Goal: Task Accomplishment & Management: Manage account settings

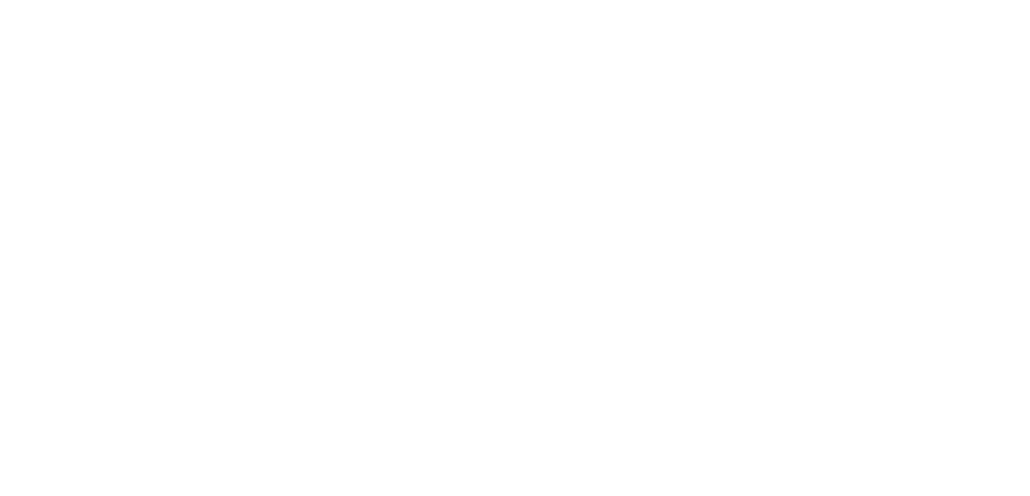
click at [922, 0] on html at bounding box center [515, 0] width 1030 height 0
click at [732, 0] on html at bounding box center [515, 0] width 1030 height 0
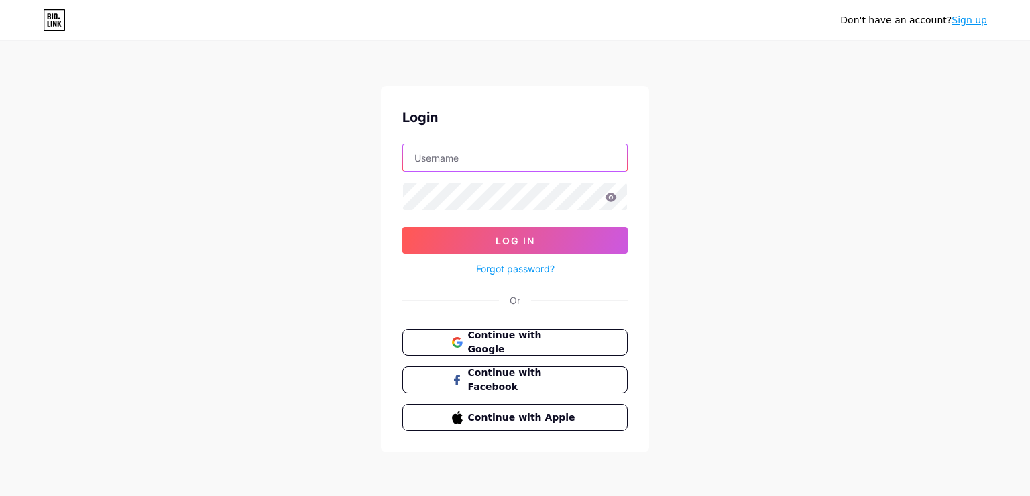
click at [503, 164] on input "text" at bounding box center [515, 157] width 224 height 27
type input "bigoagency"
click at [403, 227] on button "Log In" at bounding box center [515, 240] width 225 height 27
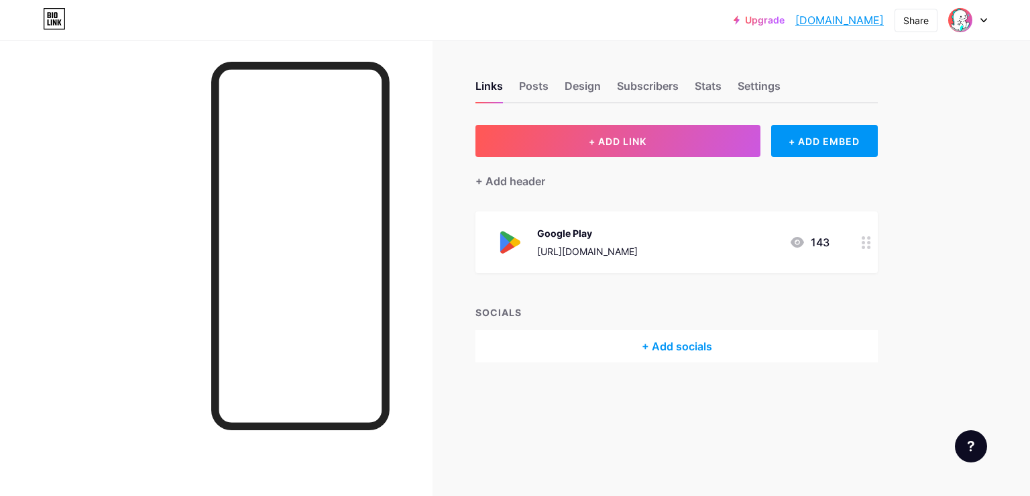
click at [861, 251] on div at bounding box center [866, 242] width 23 height 62
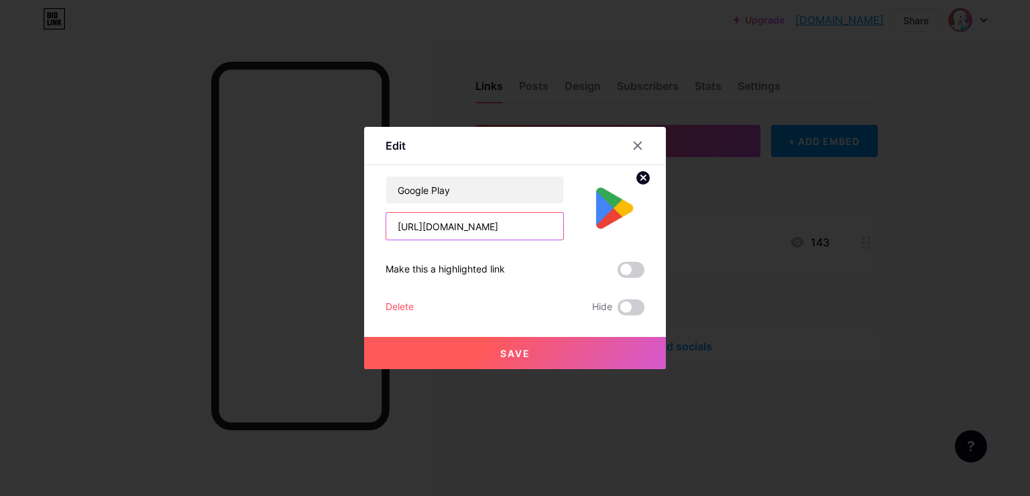
scroll to position [0, 62]
drag, startPoint x: 398, startPoint y: 226, endPoint x: 583, endPoint y: 229, distance: 184.5
click at [564, 229] on input "[URL][DOMAIN_NAME]" at bounding box center [474, 226] width 177 height 27
paste input "[URL][DOMAIN_NAME][US_STATE]"
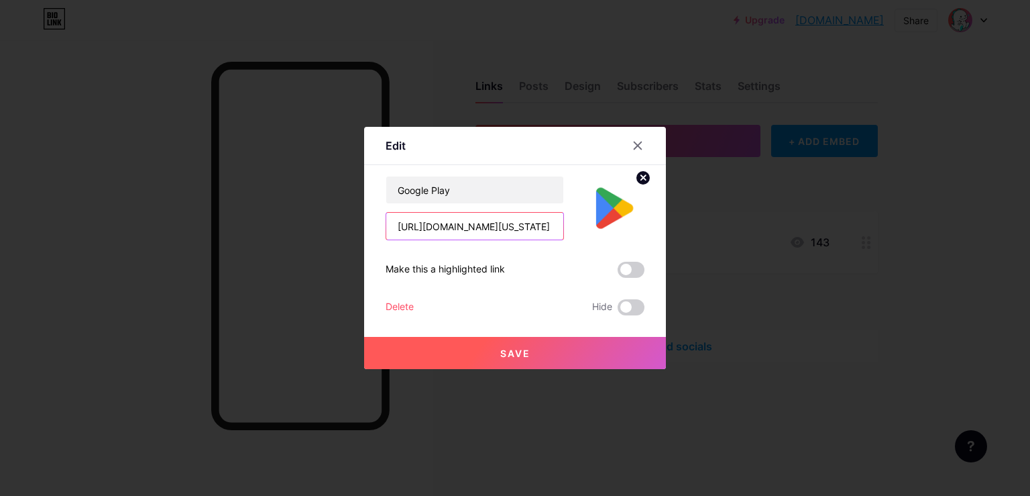
scroll to position [0, 127]
type input "[URL][DOMAIN_NAME][US_STATE]"
click at [507, 360] on button "Save" at bounding box center [515, 353] width 302 height 32
